Goal: Task Accomplishment & Management: Manage account settings

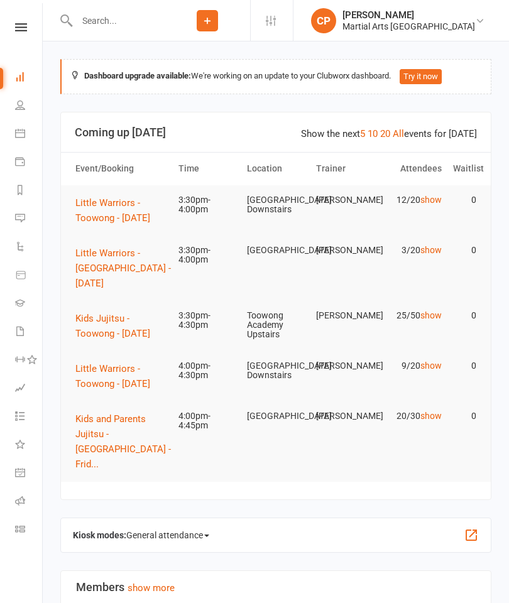
click at [16, 128] on icon at bounding box center [20, 133] width 10 height 10
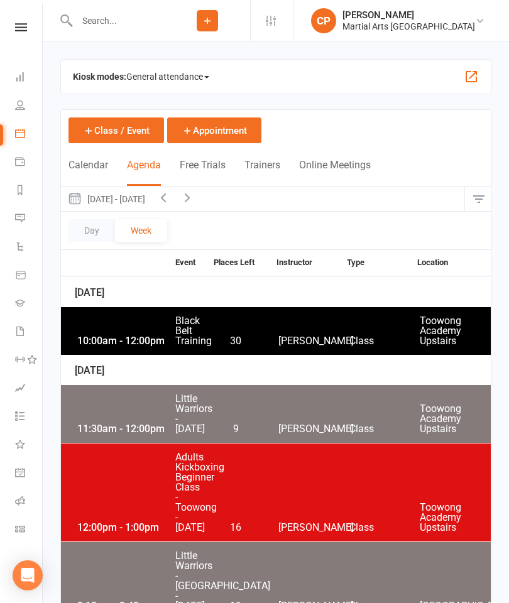
click at [487, 202] on button "button" at bounding box center [478, 198] width 27 height 25
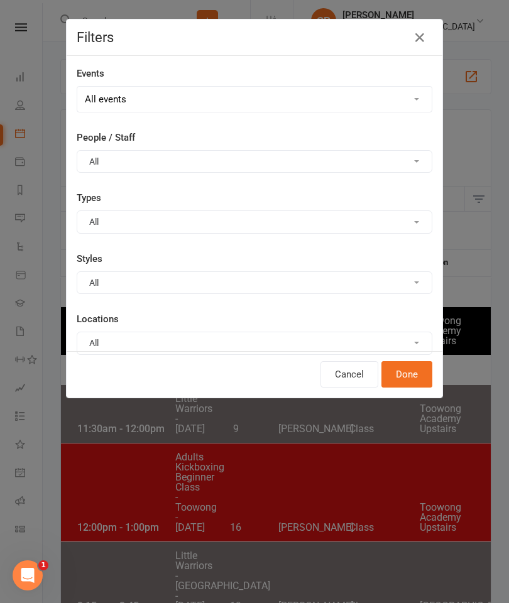
click at [111, 326] on div "Locations All Show all [GEOGRAPHIC_DATA] Dans House Example Room (Rename me!) E…" at bounding box center [254, 332] width 355 height 43
click at [107, 336] on button "All" at bounding box center [254, 343] width 355 height 23
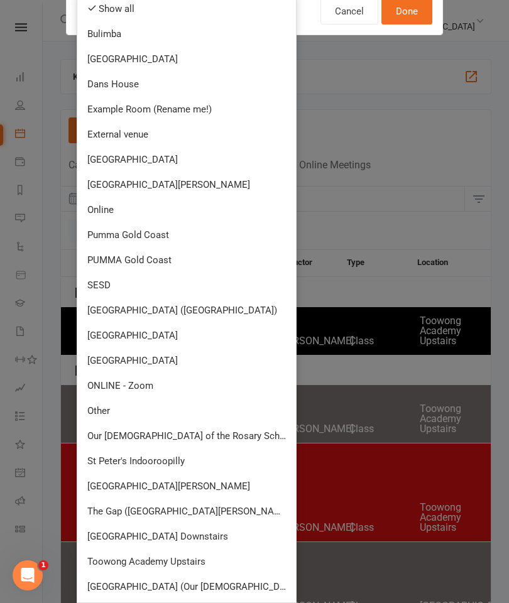
scroll to position [362, 0]
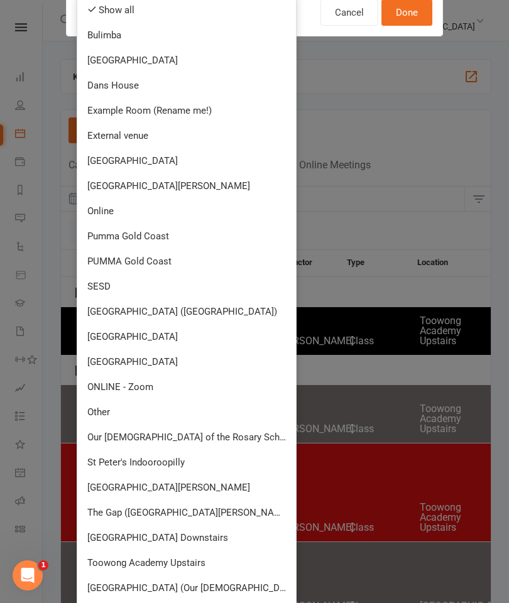
click at [107, 354] on link "[GEOGRAPHIC_DATA]" at bounding box center [186, 361] width 219 height 25
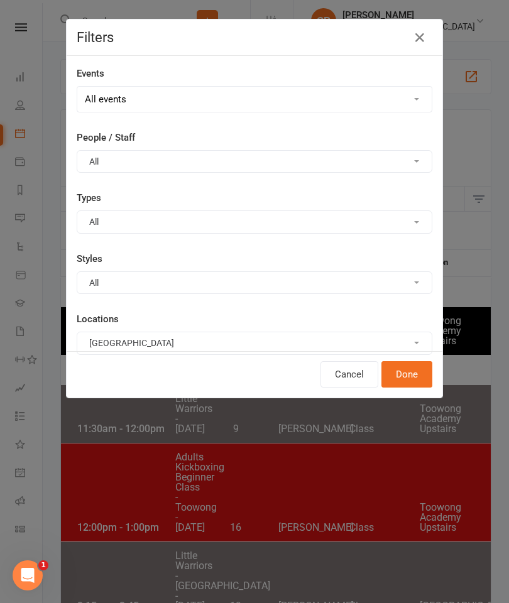
scroll to position [0, 0]
click at [426, 36] on icon "button" at bounding box center [419, 37] width 15 height 15
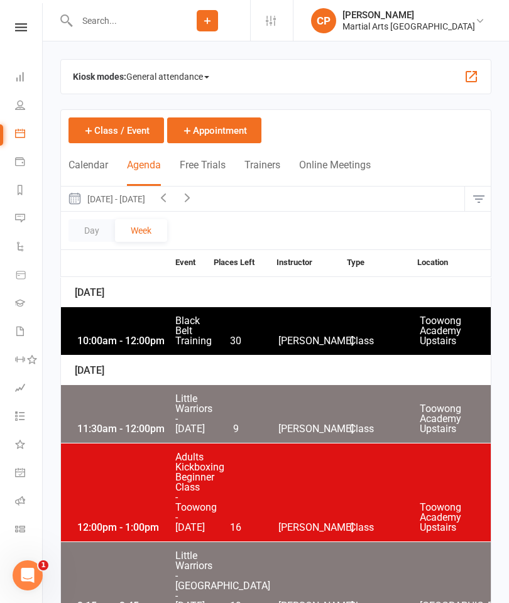
click at [478, 78] on button "button" at bounding box center [470, 76] width 15 height 15
click at [468, 205] on button "button" at bounding box center [478, 198] width 27 height 25
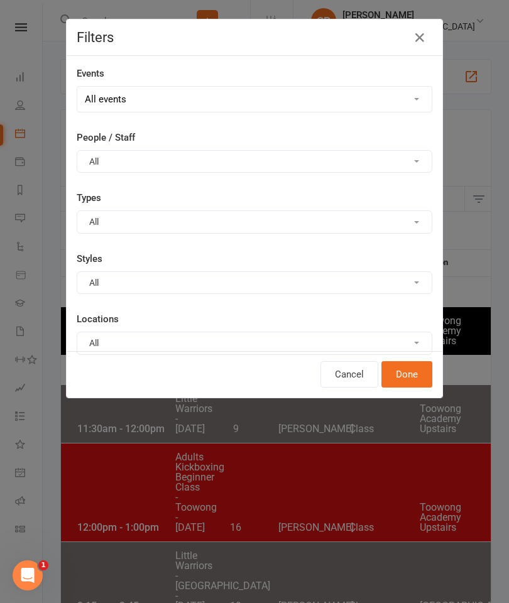
click at [311, 340] on button "All" at bounding box center [254, 343] width 355 height 23
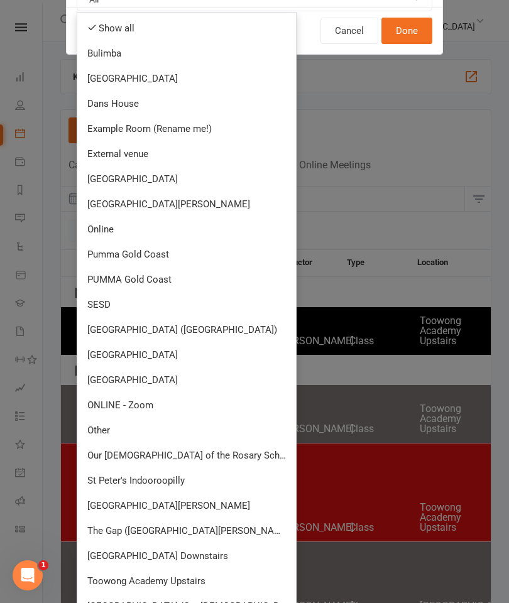
scroll to position [351, 0]
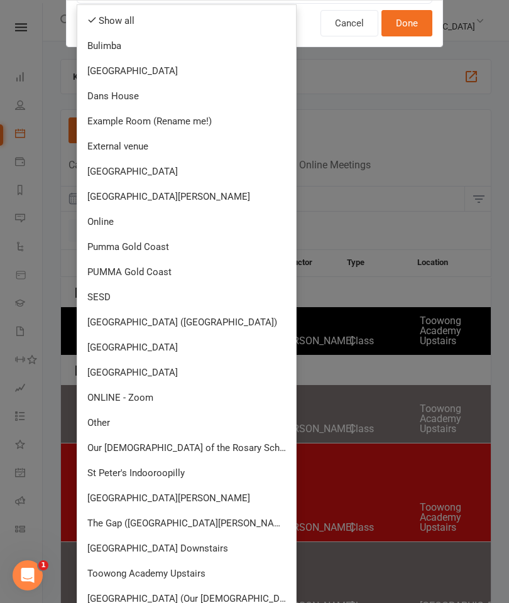
click at [220, 369] on link "[GEOGRAPHIC_DATA]" at bounding box center [186, 372] width 219 height 25
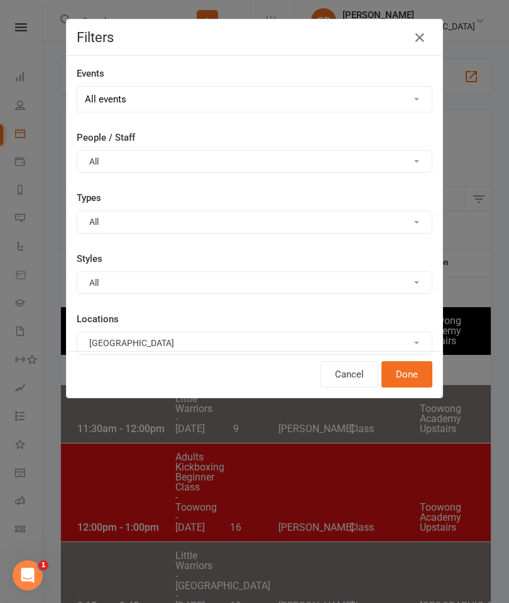
scroll to position [0, 0]
click at [416, 386] on button "Done" at bounding box center [406, 374] width 51 height 26
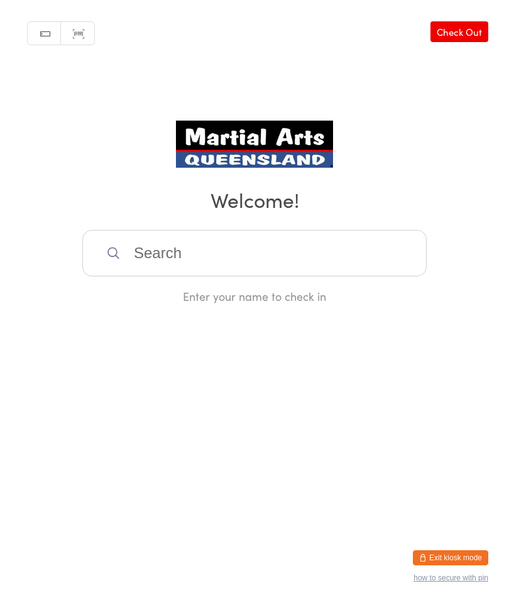
click at [480, 190] on div "Manual search Scanner input Check Out Welcome! Enter your name to check in" at bounding box center [254, 152] width 509 height 304
click at [467, 550] on button "Exit kiosk mode" at bounding box center [450, 557] width 75 height 15
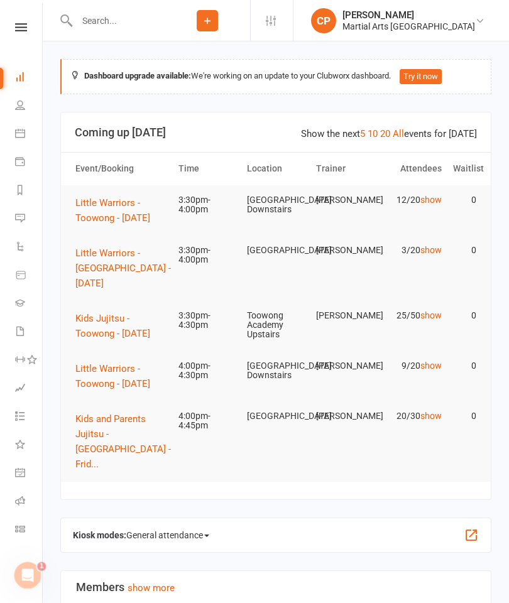
click at [32, 130] on link "Calendar" at bounding box center [29, 135] width 28 height 28
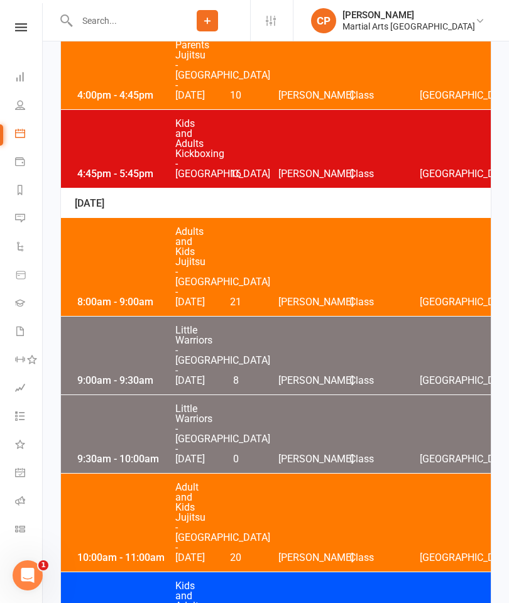
scroll to position [1775, 0]
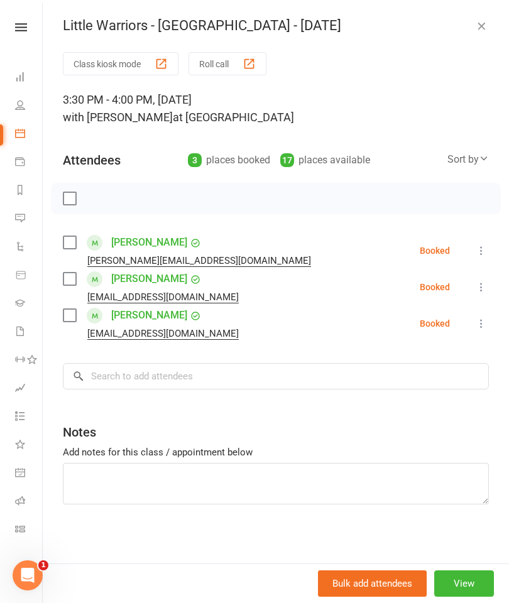
click at [480, 325] on icon at bounding box center [481, 323] width 13 height 13
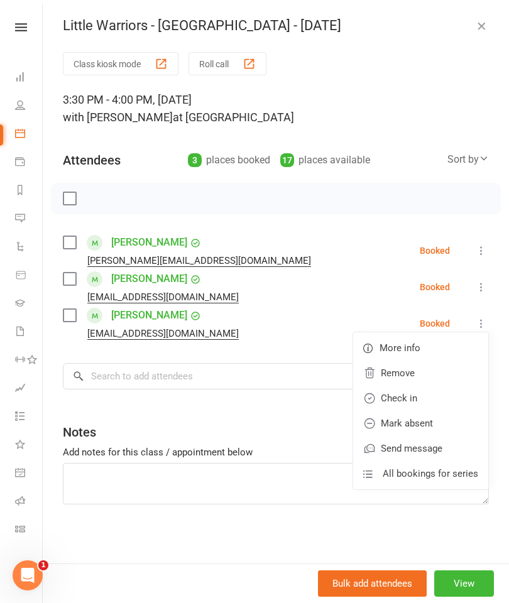
click at [411, 396] on link "Check in" at bounding box center [420, 398] width 135 height 25
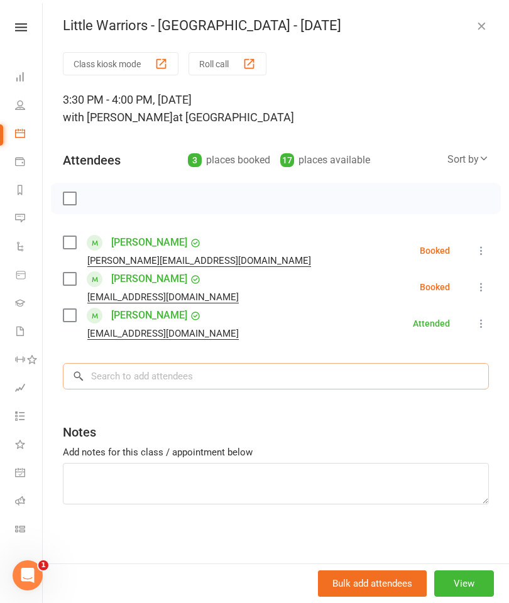
click at [141, 370] on input "search" at bounding box center [276, 376] width 426 height 26
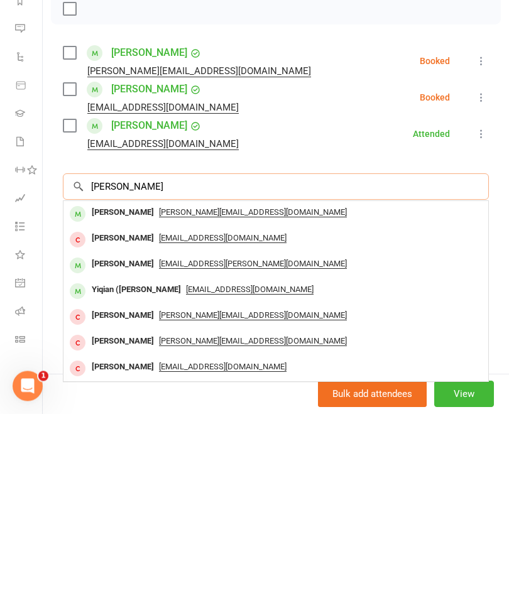
type input "[PERSON_NAME]"
click at [108, 393] on div "Avery Williams" at bounding box center [123, 402] width 72 height 18
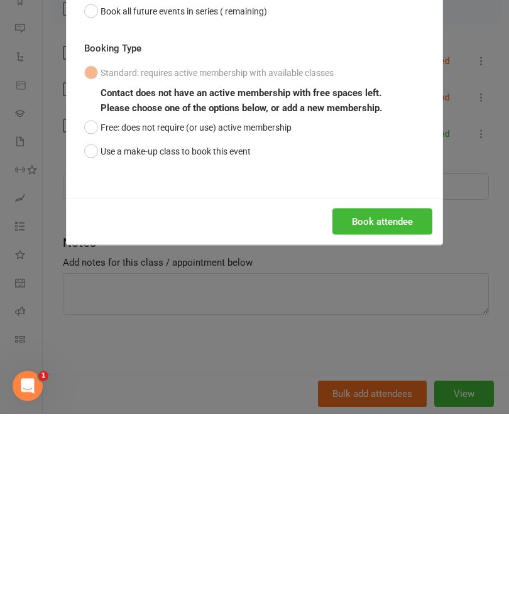
scroll to position [1964, 0]
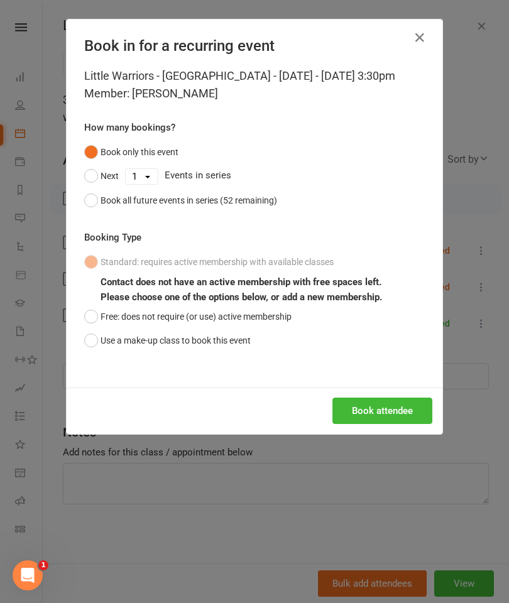
click at [89, 315] on button "Free: does not require (or use) active membership" at bounding box center [187, 317] width 207 height 24
click at [335, 389] on div "Book attendee" at bounding box center [255, 410] width 376 height 46
click at [354, 415] on button "Book attendee" at bounding box center [382, 410] width 100 height 26
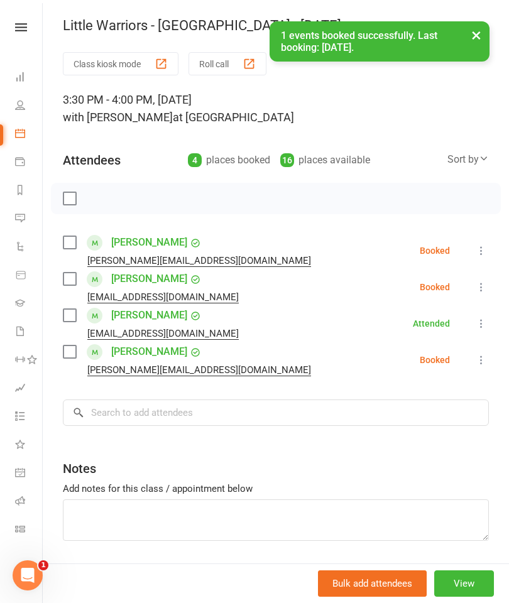
click at [475, 357] on button at bounding box center [480, 359] width 15 height 15
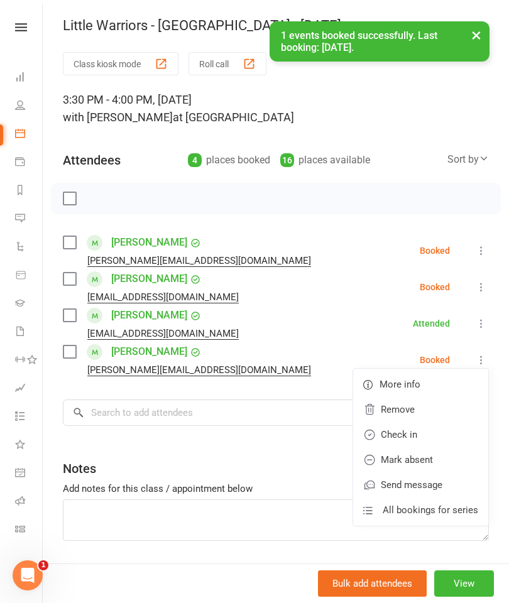
click at [384, 438] on link "Check in" at bounding box center [420, 434] width 135 height 25
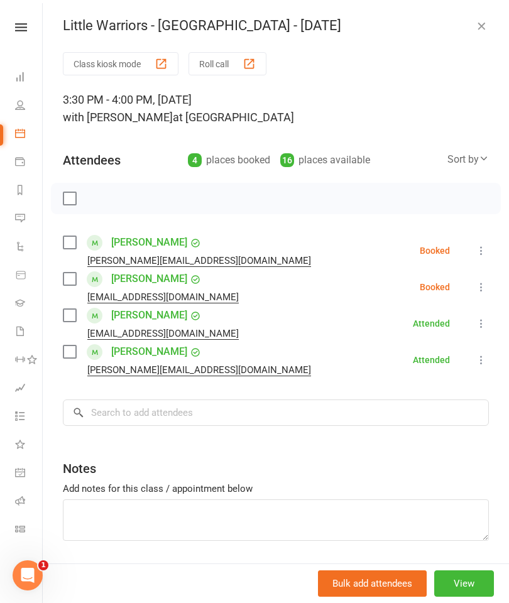
click at [476, 18] on button "button" at bounding box center [480, 25] width 15 height 15
